Goal: Check status: Check status

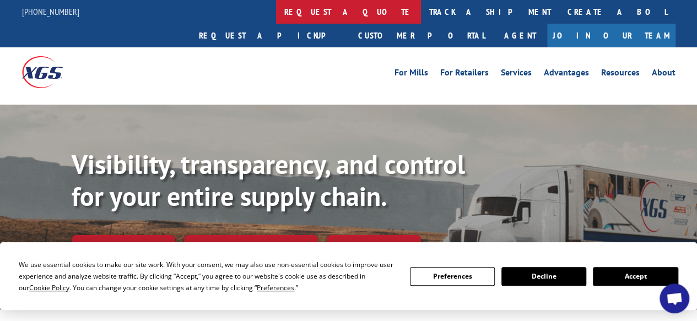
click at [276, 15] on link "request a quote" at bounding box center [348, 12] width 145 height 24
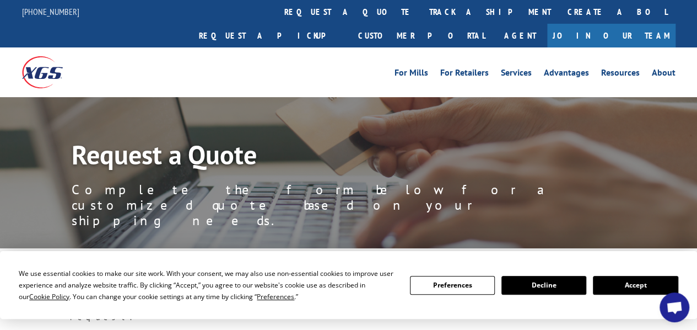
click at [625, 290] on button "Accept" at bounding box center [635, 285] width 85 height 19
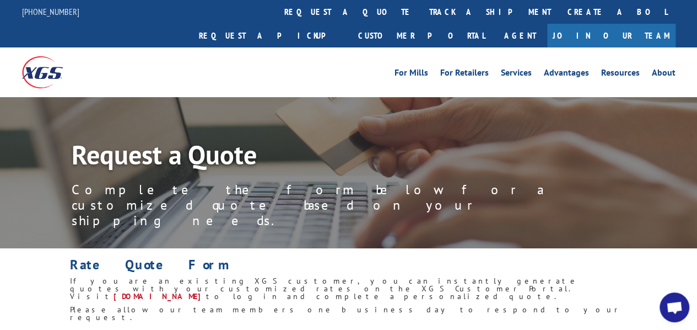
click at [31, 56] on img at bounding box center [42, 71] width 41 height 31
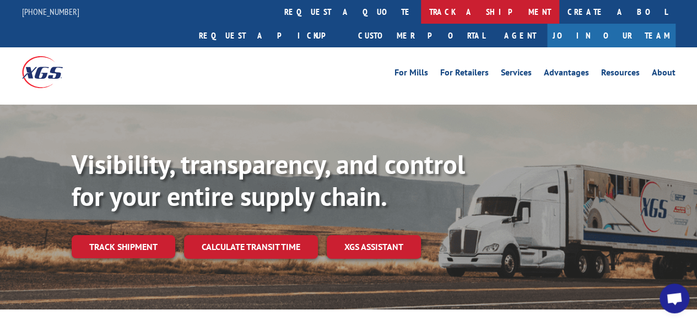
click at [421, 19] on link "track a shipment" at bounding box center [490, 12] width 138 height 24
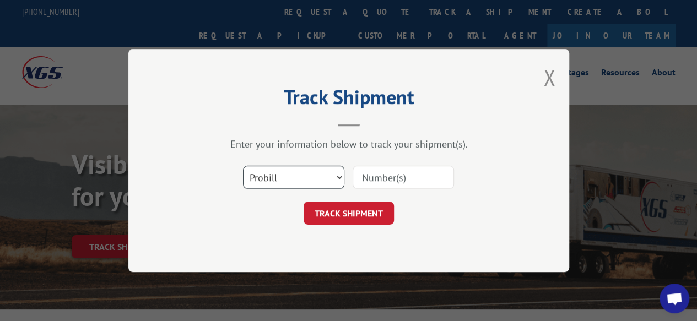
click at [317, 181] on select "Select category... Probill BOL PO" at bounding box center [293, 177] width 101 height 23
select select "bol"
click at [243, 166] on select "Select category... Probill BOL PO" at bounding box center [293, 177] width 101 height 23
click at [394, 185] on input at bounding box center [403, 177] width 101 height 23
click at [384, 188] on input at bounding box center [403, 177] width 101 height 23
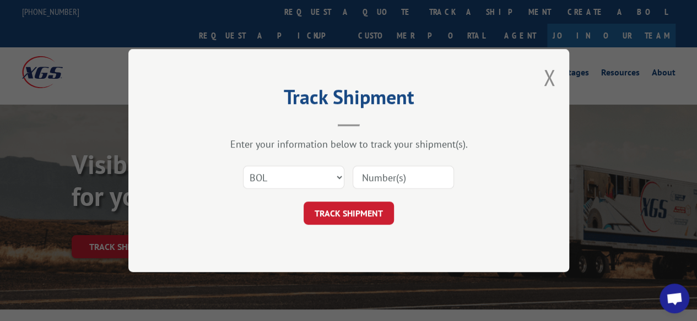
paste input "646964"
type input "646964"
click at [353, 218] on button "TRACK SHIPMENT" at bounding box center [349, 213] width 90 height 23
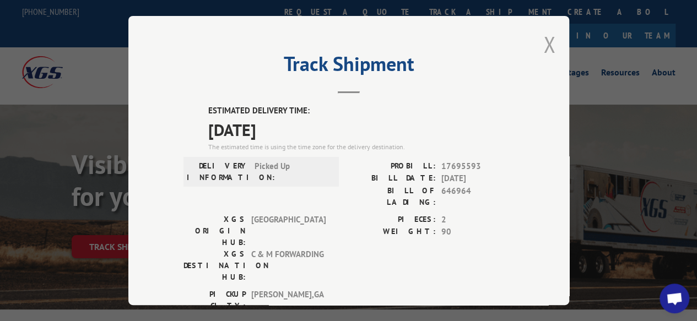
click at [545, 48] on button "Close modal" at bounding box center [549, 44] width 12 height 29
